Goal: Information Seeking & Learning: Check status

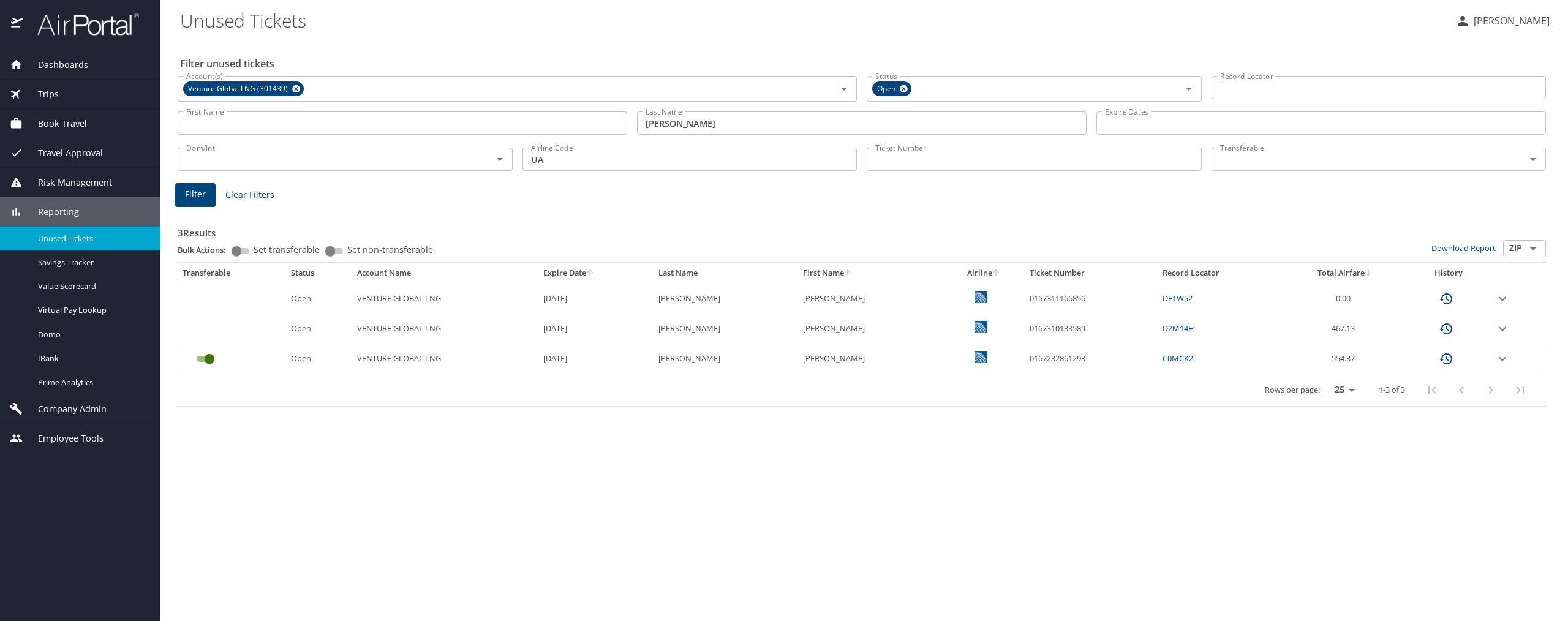
click at [46, 90] on span "Trips" at bounding box center [41, 94] width 36 height 13
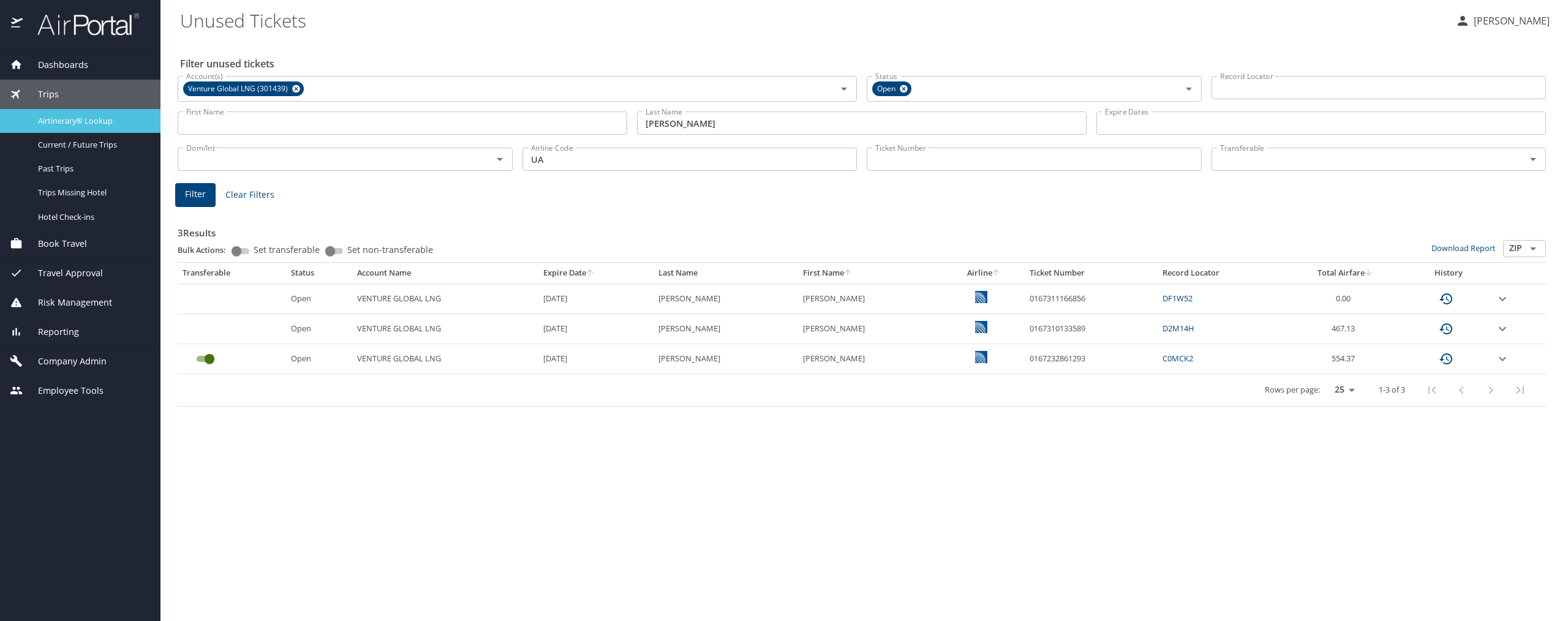
click at [66, 119] on span "Airtinerary® Lookup" at bounding box center [91, 121] width 107 height 12
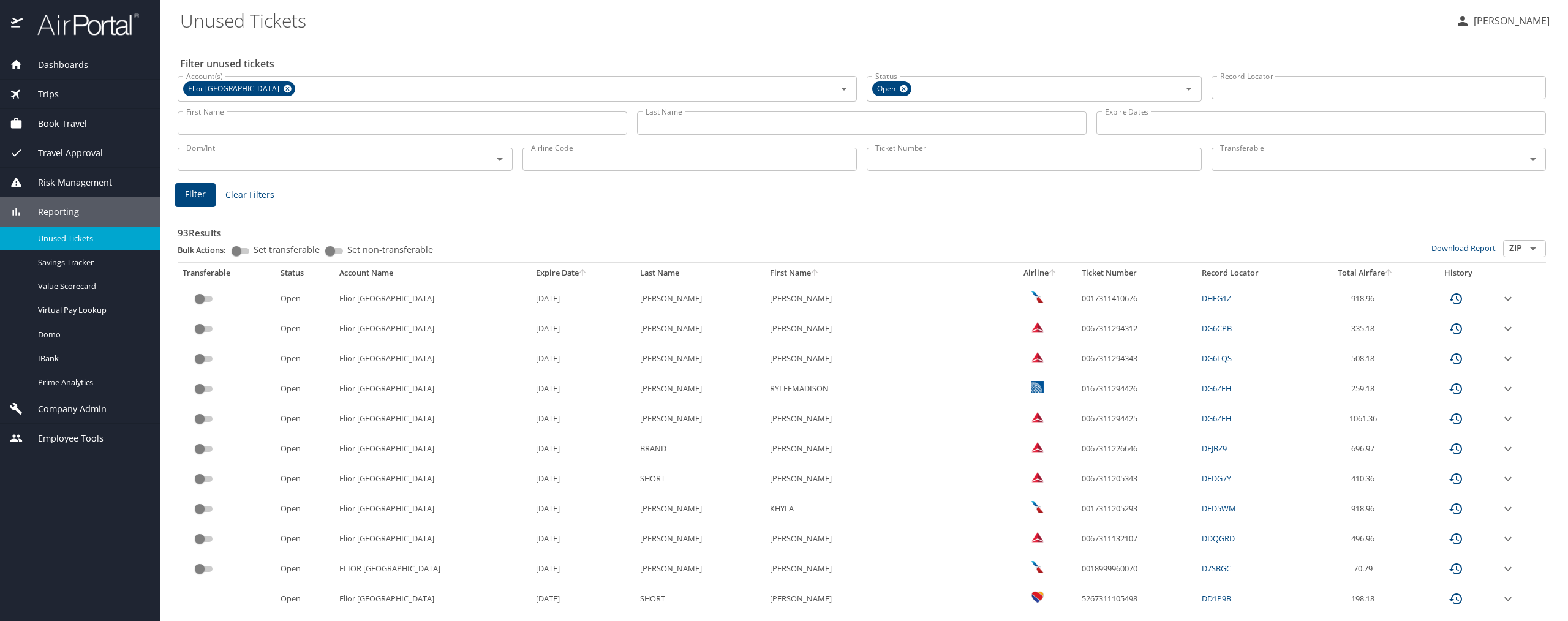
click at [43, 91] on span "Trips" at bounding box center [41, 94] width 36 height 13
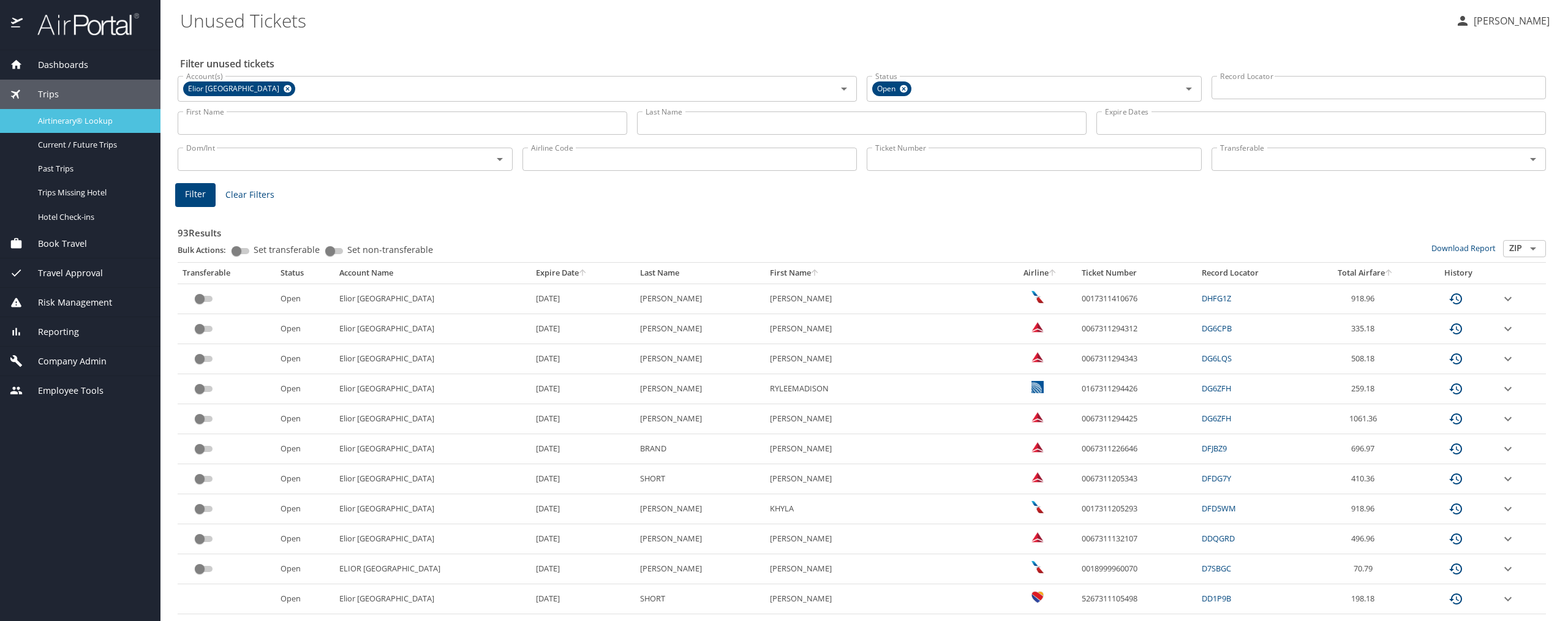
click at [70, 122] on span "Airtinerary® Lookup" at bounding box center [91, 121] width 107 height 12
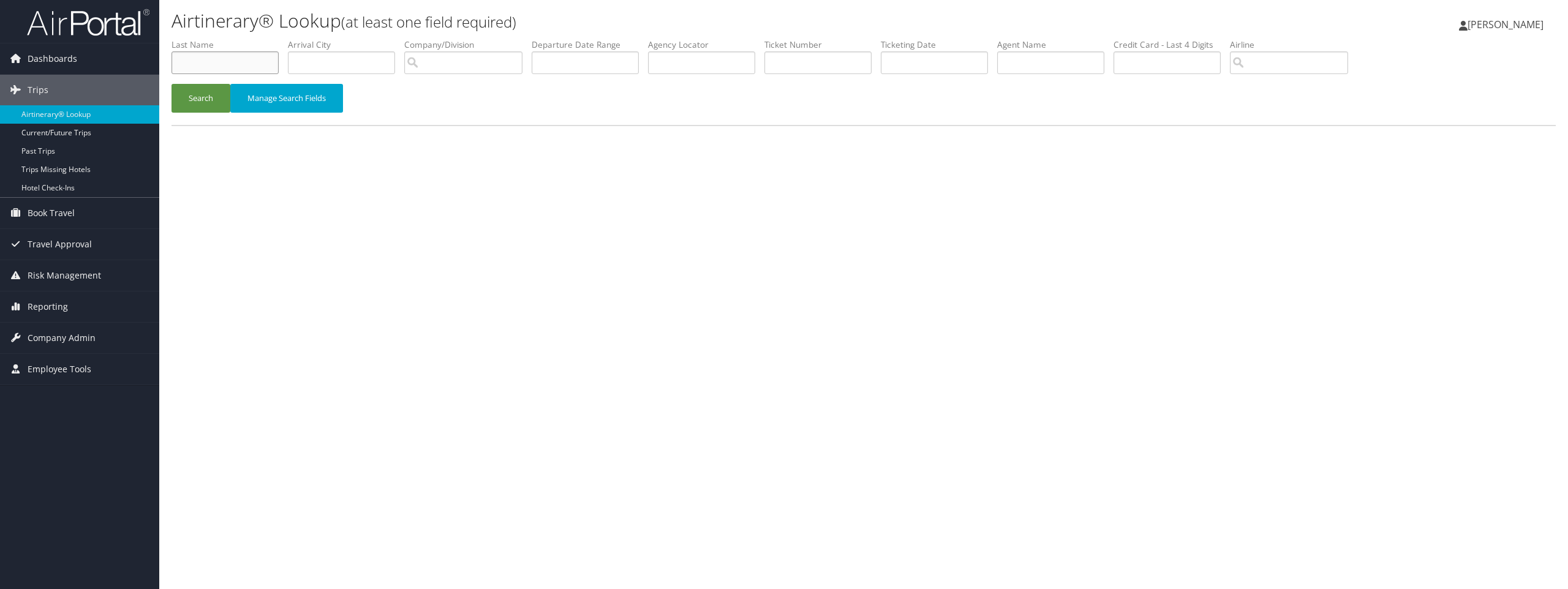
click at [206, 60] on input "text" at bounding box center [225, 63] width 107 height 23
type input "[PERSON_NAME]"
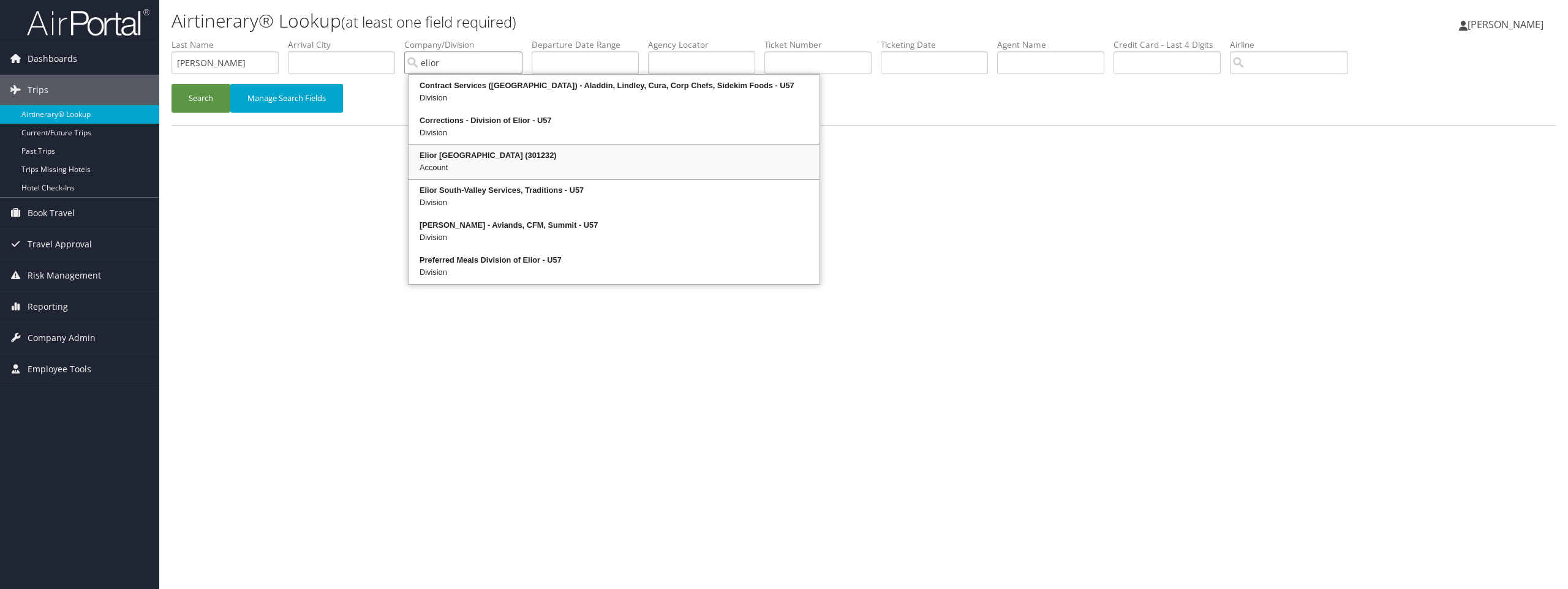
click at [493, 160] on div "Elior [GEOGRAPHIC_DATA] (301232)" at bounding box center [613, 155] width 407 height 12
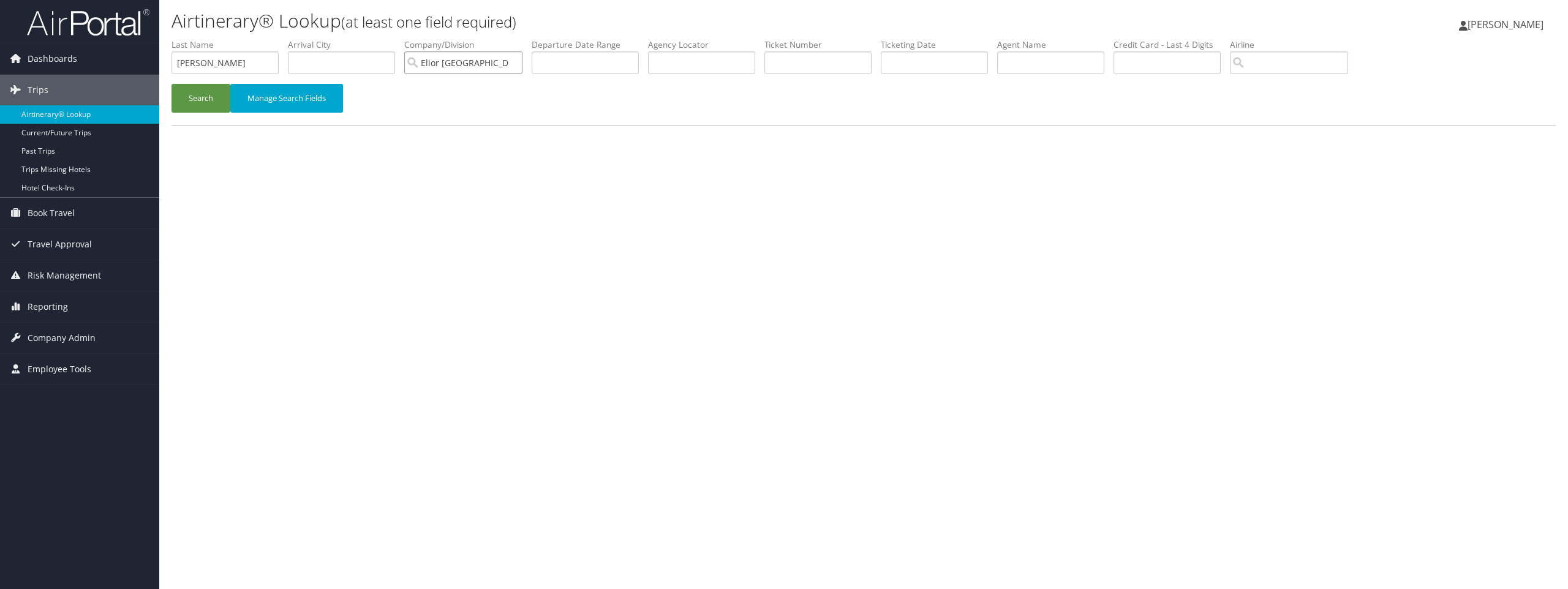
type input "Elior [GEOGRAPHIC_DATA]"
click at [1310, 66] on input "search" at bounding box center [1288, 63] width 118 height 23
click at [1290, 88] on div "American Airlines (AA)" at bounding box center [1310, 86] width 123 height 12
type input "American Airlines"
click at [179, 96] on button "Search" at bounding box center [201, 98] width 59 height 28
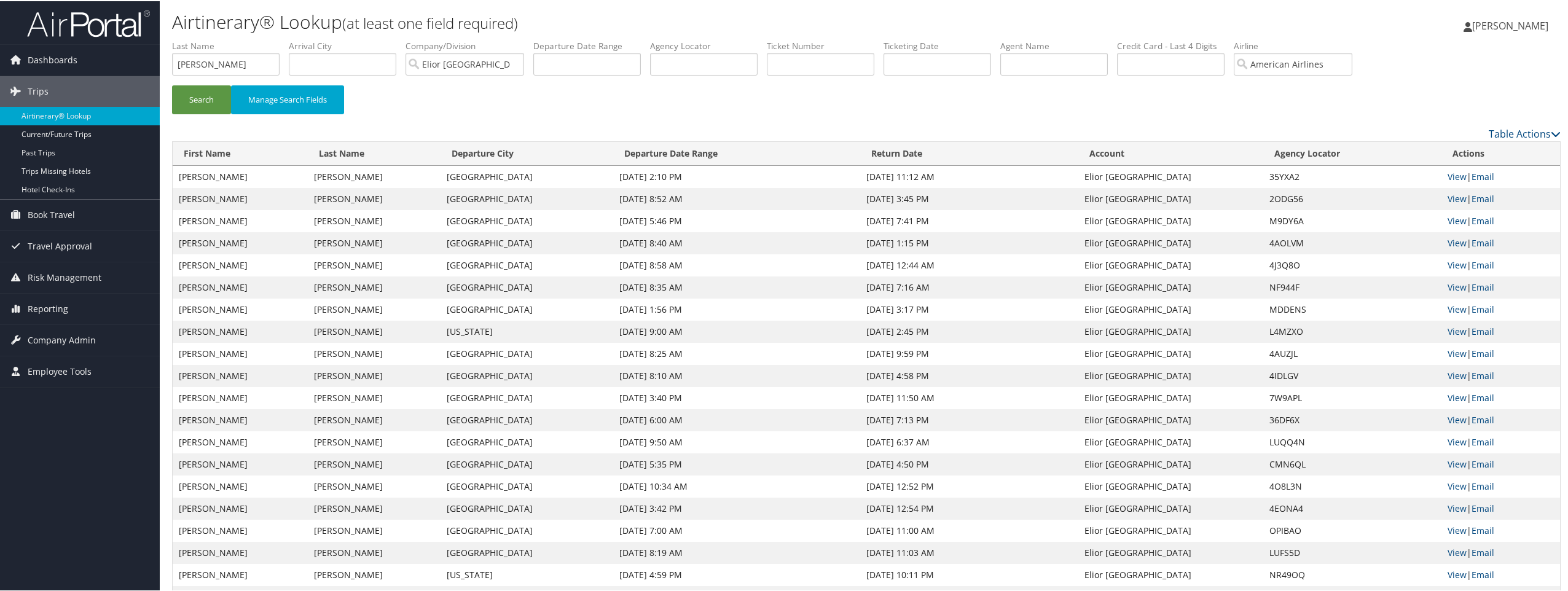
click at [634, 150] on th "Departure Date Range" at bounding box center [737, 152] width 247 height 24
click at [677, 154] on th "Departure Date Range" at bounding box center [737, 152] width 247 height 24
click at [1449, 237] on link "View" at bounding box center [1456, 241] width 19 height 12
click at [1456, 220] on link "View" at bounding box center [1456, 219] width 19 height 12
click at [1457, 201] on link "View" at bounding box center [1456, 197] width 19 height 12
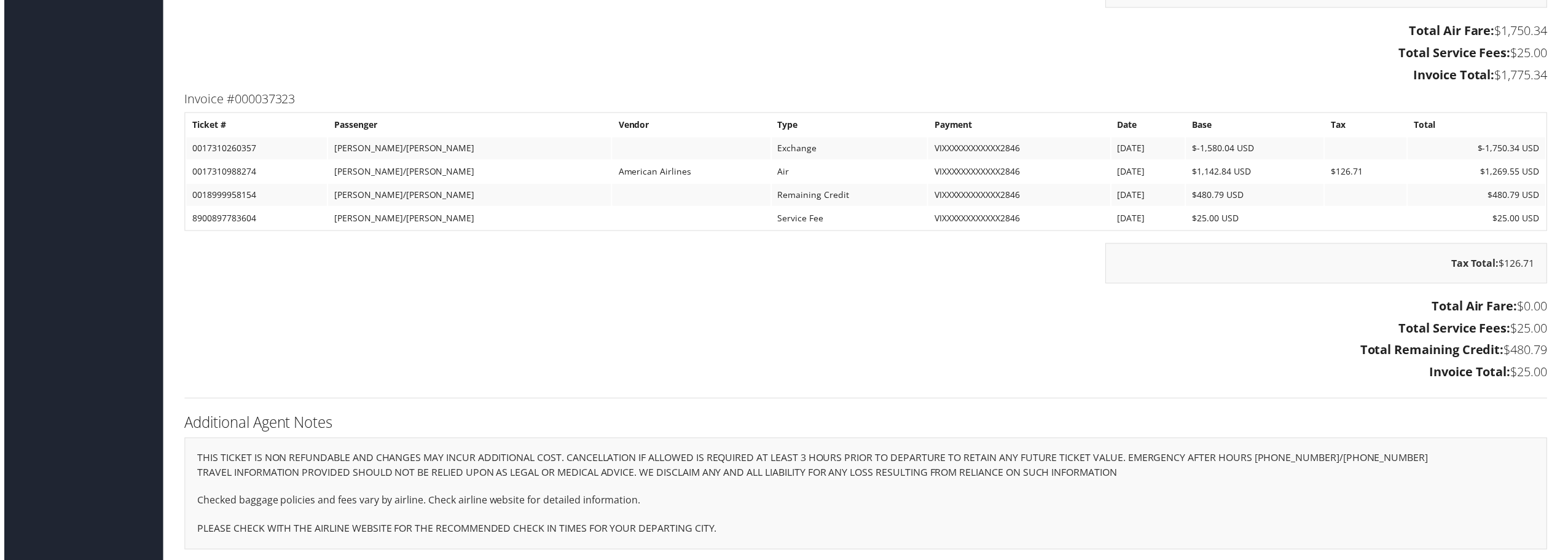
scroll to position [2133, 0]
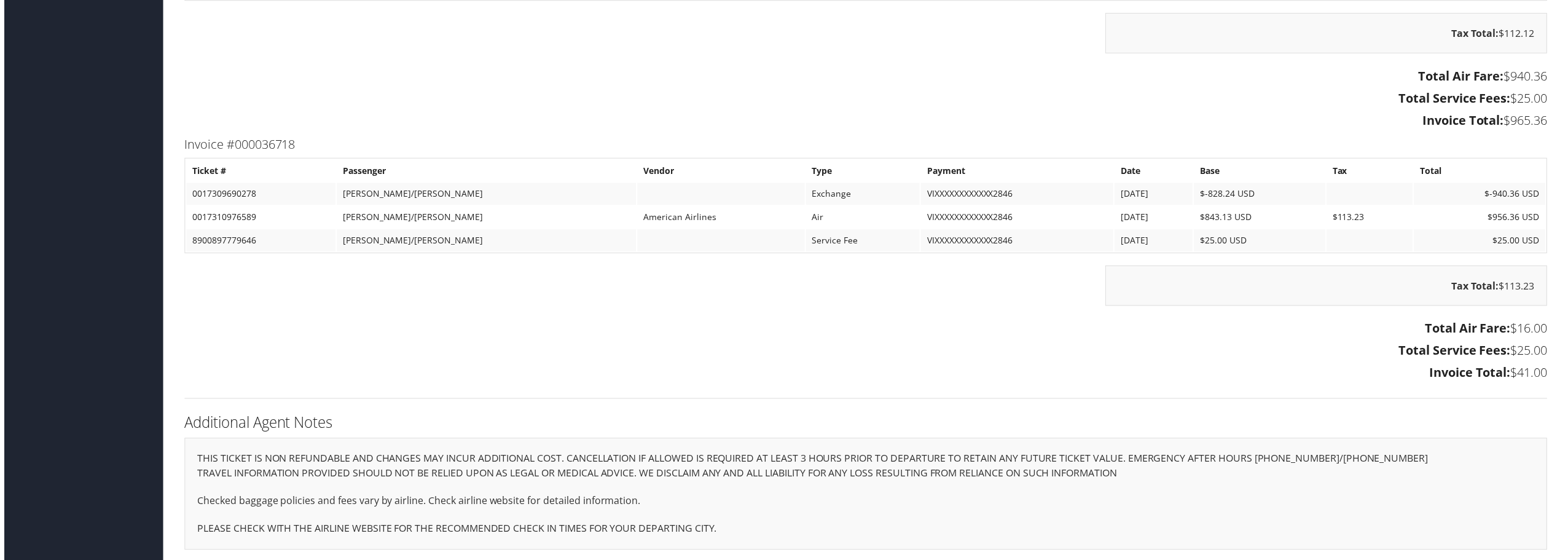
scroll to position [1631, 0]
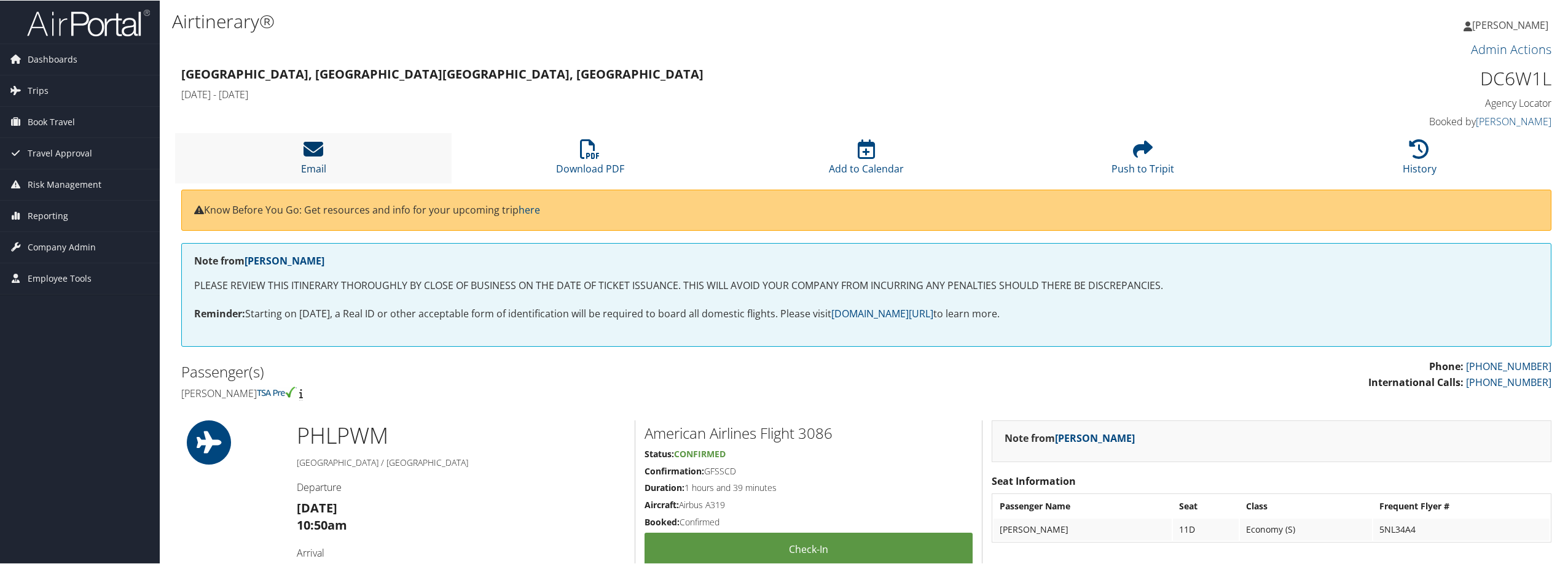
click at [319, 153] on icon at bounding box center [313, 149] width 20 height 20
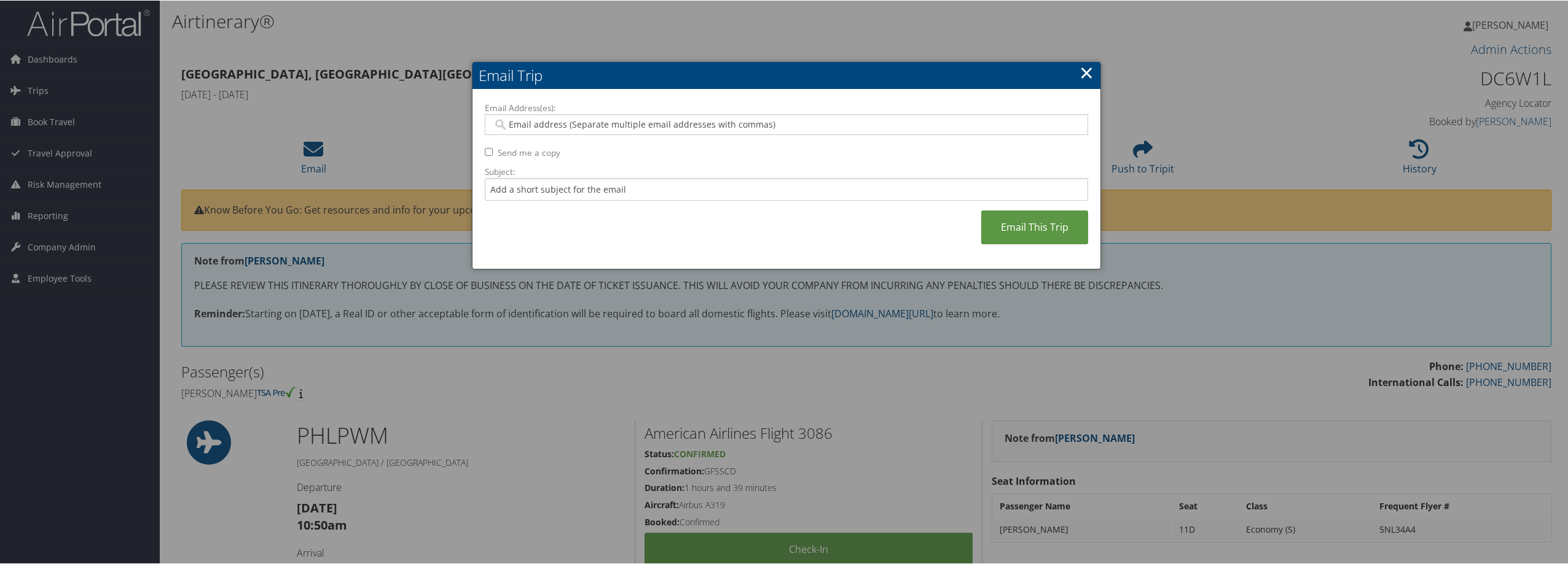
click at [612, 128] on input "Email Address(es):" at bounding box center [786, 125] width 586 height 12
type input "[PERSON_NAME]"
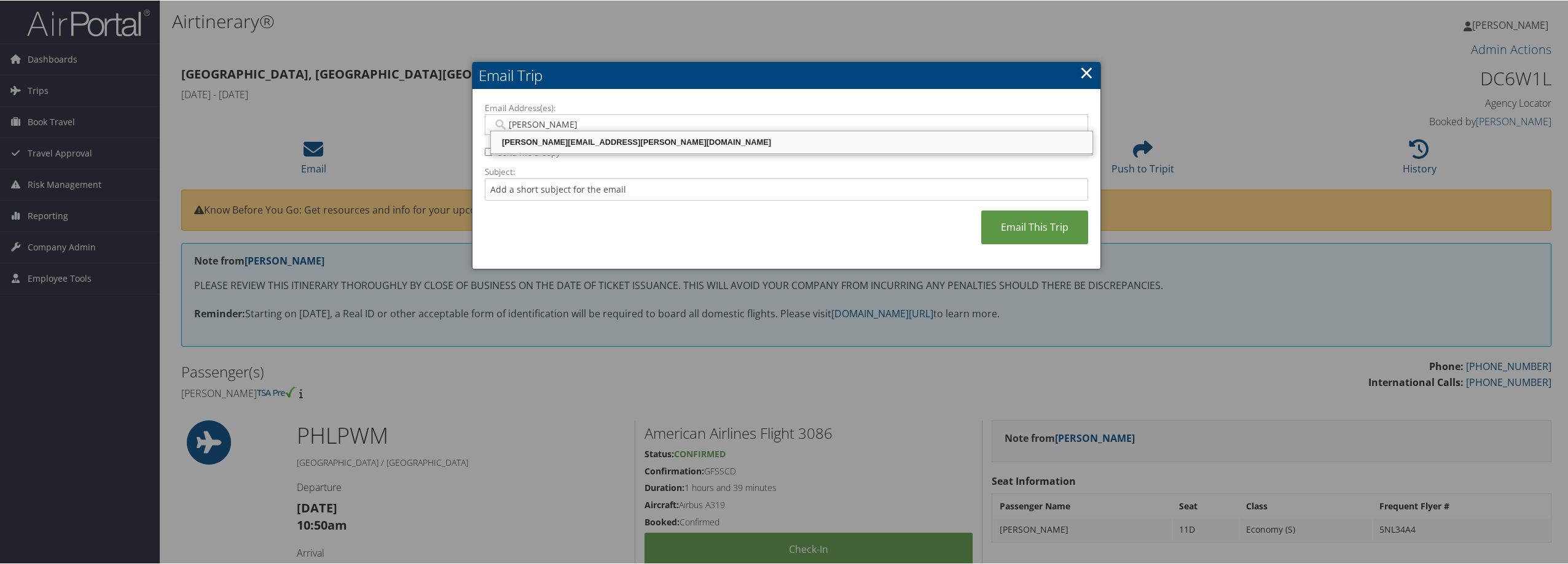
click at [630, 137] on div "[PERSON_NAME][EMAIL_ADDRESS][PERSON_NAME][DOMAIN_NAME]" at bounding box center [792, 142] width 598 height 12
type input "[PERSON_NAME][EMAIL_ADDRESS][PERSON_NAME][DOMAIN_NAME]"
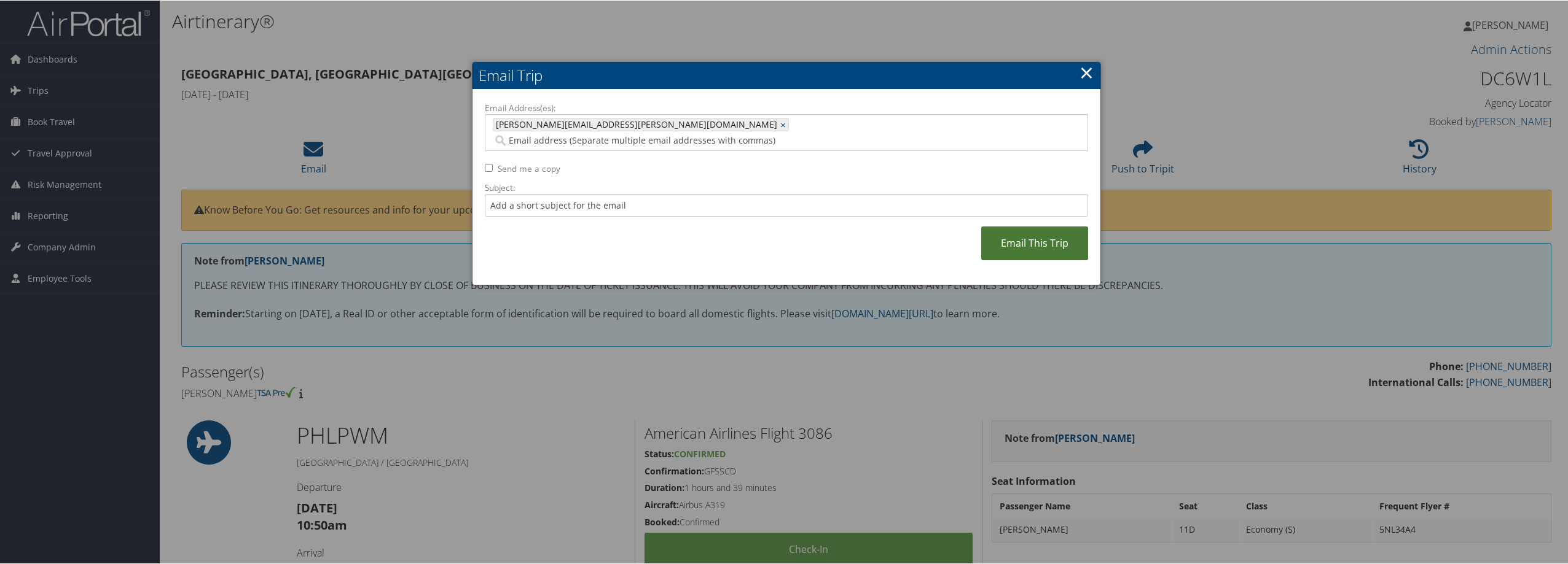
click at [1013, 226] on link "Email This Trip" at bounding box center [1034, 243] width 107 height 34
